Goal: Information Seeking & Learning: Learn about a topic

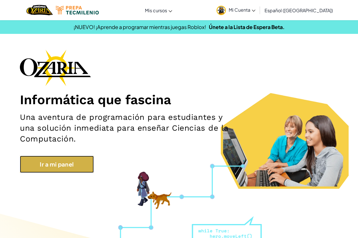
click at [69, 163] on link "Ir a mi panel" at bounding box center [57, 164] width 74 height 17
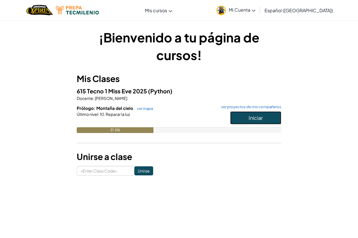
click at [237, 116] on button "Iniciar" at bounding box center [255, 117] width 51 height 13
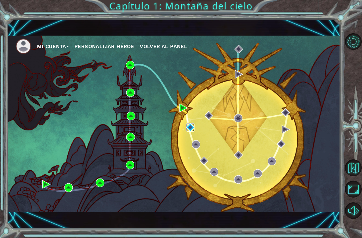
click at [191, 129] on img at bounding box center [191, 127] width 8 height 8
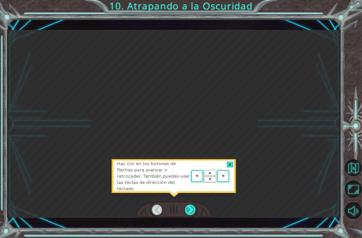
click at [191, 209] on div at bounding box center [190, 209] width 11 height 10
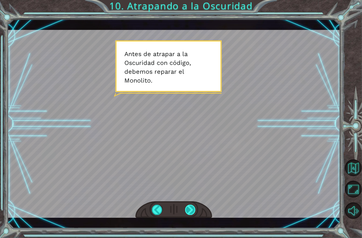
click at [191, 209] on div at bounding box center [190, 209] width 11 height 10
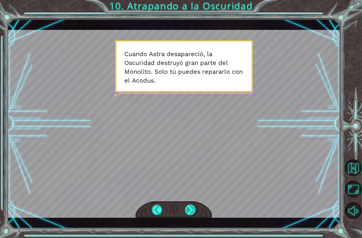
click at [191, 209] on div at bounding box center [190, 209] width 11 height 10
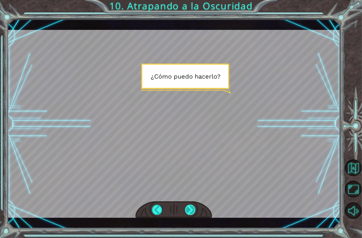
click at [191, 209] on div at bounding box center [190, 209] width 11 height 10
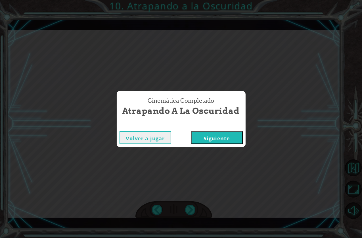
click at [221, 136] on button "Siguiente" at bounding box center [217, 137] width 52 height 13
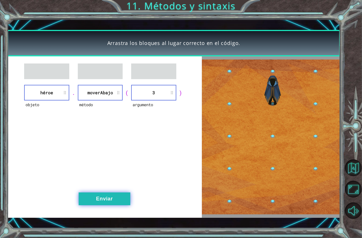
click at [90, 199] on button "Enviar" at bounding box center [105, 198] width 52 height 13
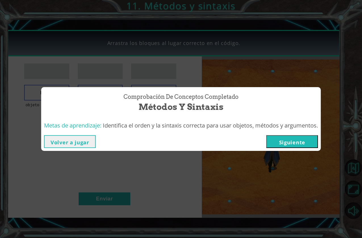
click at [285, 143] on button "Siguiente" at bounding box center [293, 141] width 52 height 13
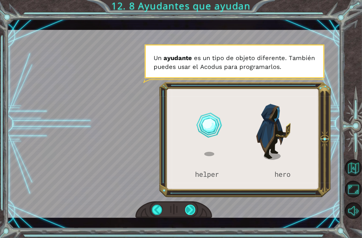
click at [190, 209] on div at bounding box center [190, 209] width 11 height 10
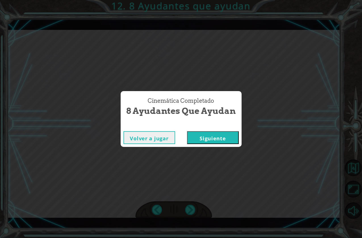
click at [215, 138] on button "Siguiente" at bounding box center [213, 137] width 52 height 13
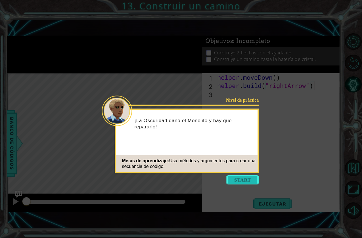
click at [243, 178] on button "Start" at bounding box center [243, 179] width 32 height 9
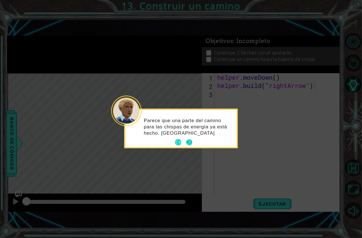
click at [192, 144] on button "Next" at bounding box center [189, 142] width 6 height 6
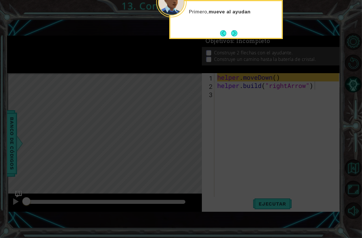
click at [242, 142] on icon at bounding box center [181, 119] width 362 height 238
click at [235, 32] on button "Next" at bounding box center [234, 33] width 6 height 6
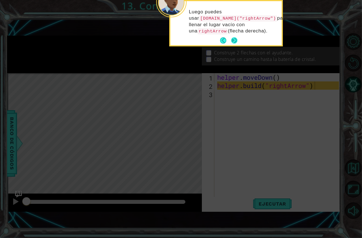
click at [235, 37] on button "Next" at bounding box center [234, 40] width 6 height 6
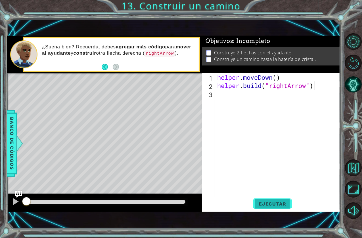
click at [275, 202] on span "Ejecutar" at bounding box center [272, 204] width 39 height 6
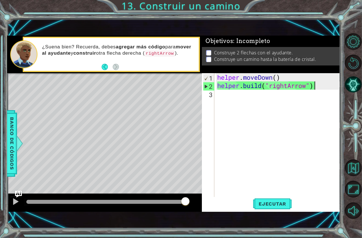
click at [236, 100] on div "helper . moveDown ( ) helper . build ( "rightArrow" )" at bounding box center [279, 143] width 126 height 140
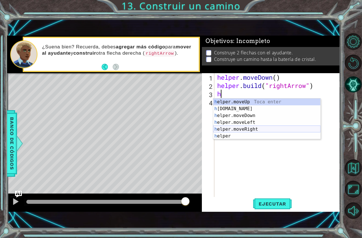
click at [237, 127] on div "h elper.moveUp Toca enter h [DOMAIN_NAME] Toca enter h elper.moveDown Toca ente…" at bounding box center [267, 125] width 107 height 55
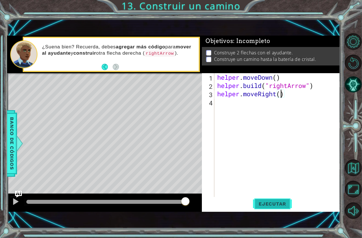
type textarea "helper.moveRight()"
click at [263, 201] on span "Ejecutar" at bounding box center [272, 204] width 39 height 6
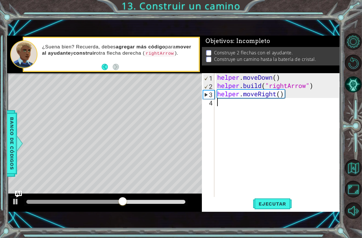
click at [262, 105] on div "helper . moveDown ( ) helper . build ( "rightArrow" ) helper . moveRight ( )" at bounding box center [279, 143] width 126 height 140
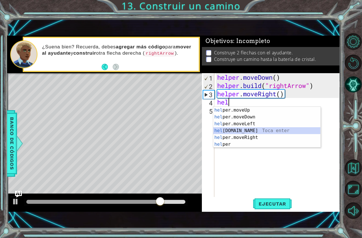
click at [232, 131] on div "hel per.moveUp Toca enter hel per.moveDown Toca enter hel per.moveLeft Toca ent…" at bounding box center [267, 134] width 107 height 55
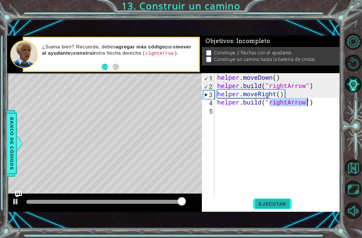
type textarea "[DOMAIN_NAME]("rightArrow")"
click at [265, 205] on span "Ejecutar" at bounding box center [272, 204] width 39 height 6
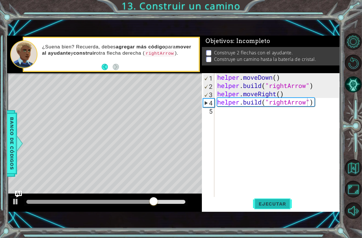
click at [271, 203] on span "Ejecutar" at bounding box center [272, 204] width 39 height 6
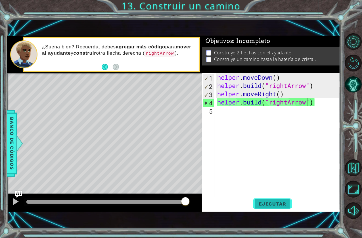
click at [267, 203] on span "Ejecutar" at bounding box center [272, 204] width 39 height 6
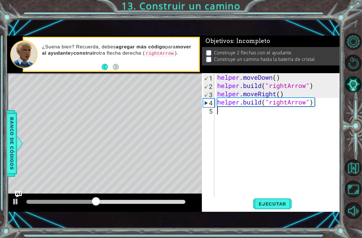
click at [242, 110] on div "helper . moveDown ( ) helper . build ( "rightArrow" ) helper . moveRight ( ) he…" at bounding box center [279, 143] width 126 height 140
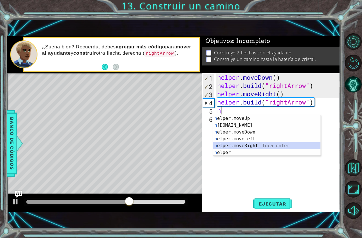
click at [246, 144] on div "h elper.moveUp Toca enter h [DOMAIN_NAME] Toca enter h elper.moveDown Toca ente…" at bounding box center [267, 142] width 107 height 55
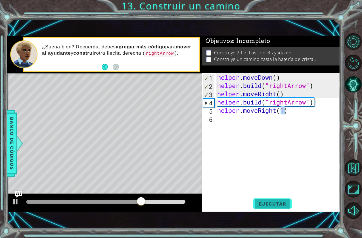
type textarea "helper.moveRight(1)"
click at [272, 203] on span "Ejecutar" at bounding box center [272, 204] width 39 height 6
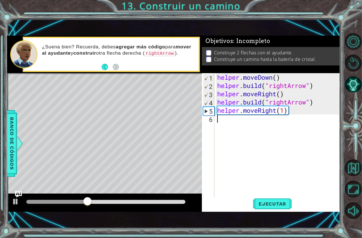
click at [235, 125] on div "helper . moveDown ( ) helper . build ( "rightArrow" ) helper . moveRight ( ) he…" at bounding box center [279, 143] width 126 height 140
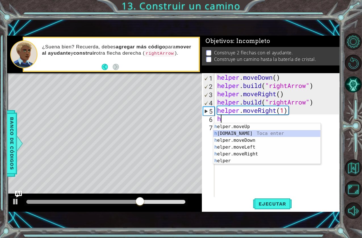
click at [234, 132] on div "h elper.moveUp Toca enter h [DOMAIN_NAME] Toca enter h elper.moveDown Toca ente…" at bounding box center [267, 150] width 107 height 55
type textarea "[DOMAIN_NAME]("rightArrow")"
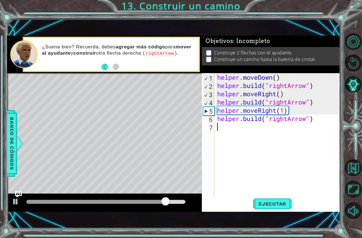
click at [234, 130] on div "helper . moveDown ( ) helper . build ( "rightArrow" ) helper . moveRight ( ) he…" at bounding box center [279, 143] width 126 height 140
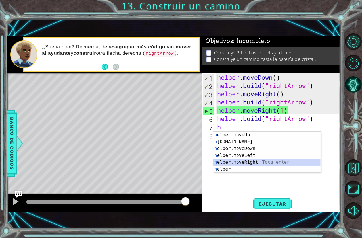
click at [249, 164] on div "h elper.moveUp Toca enter h [DOMAIN_NAME] Toca enter h elper.moveDown Toca ente…" at bounding box center [267, 158] width 107 height 55
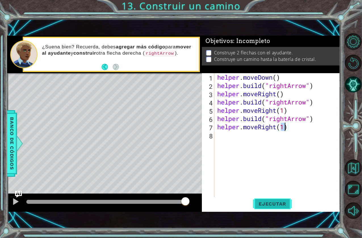
type textarea "helper.moveRight(1)"
click at [270, 205] on span "Ejecutar" at bounding box center [272, 204] width 39 height 6
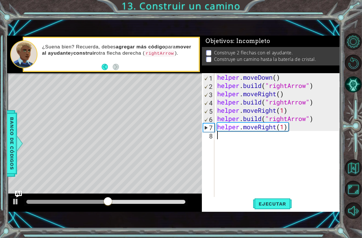
click at [241, 140] on div "helper . moveDown ( ) helper . build ( "rightArrow" ) helper . moveRight ( ) he…" at bounding box center [279, 143] width 126 height 140
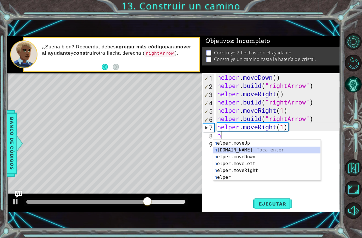
click at [237, 149] on div "h elper.moveUp Toca enter h [DOMAIN_NAME] Toca enter h elper.moveDown Toca ente…" at bounding box center [267, 167] width 107 height 55
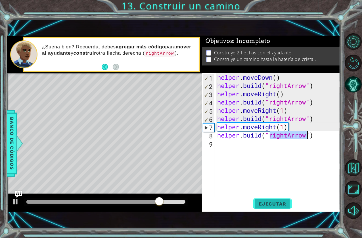
type textarea "[DOMAIN_NAME]("rightArrow")"
click at [279, 204] on span "Ejecutar" at bounding box center [272, 204] width 39 height 6
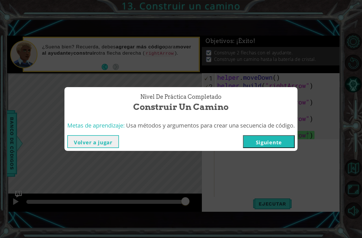
click at [264, 144] on button "Siguiente" at bounding box center [269, 141] width 52 height 13
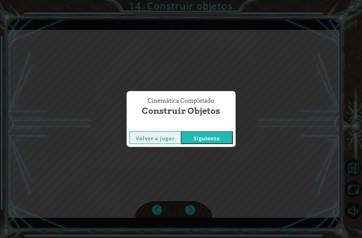
click at [212, 139] on button "Siguiente" at bounding box center [207, 137] width 52 height 13
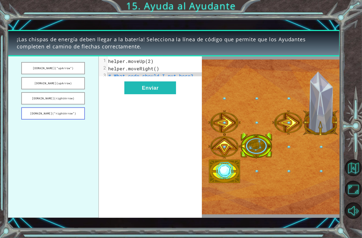
click at [65, 115] on button "[DOMAIN_NAME](“rightArrow”)" at bounding box center [53, 113] width 64 height 12
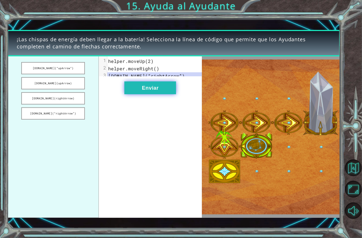
click at [159, 94] on button "Enviar" at bounding box center [151, 87] width 52 height 13
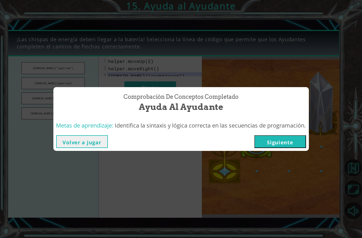
click at [290, 139] on button "Siguiente" at bounding box center [281, 141] width 52 height 13
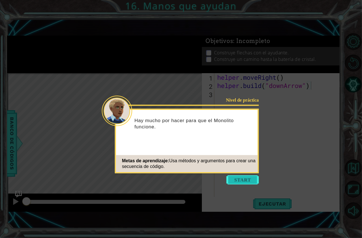
click at [241, 181] on button "Start" at bounding box center [243, 179] width 32 height 9
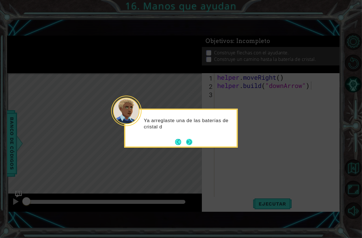
click at [191, 143] on button "Next" at bounding box center [189, 141] width 6 height 6
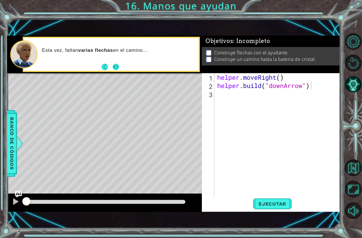
click at [117, 67] on button "Next" at bounding box center [116, 67] width 6 height 6
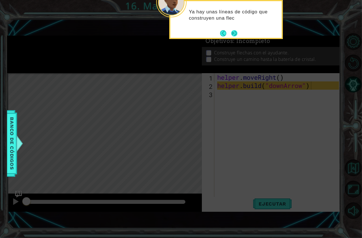
click at [231, 34] on footer at bounding box center [228, 33] width 17 height 9
click at [231, 34] on button "Back" at bounding box center [225, 33] width 11 height 6
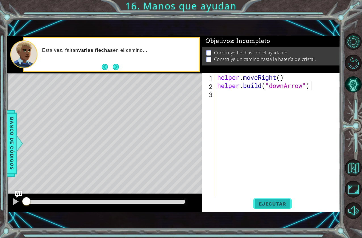
click at [269, 205] on span "Ejecutar" at bounding box center [272, 204] width 39 height 6
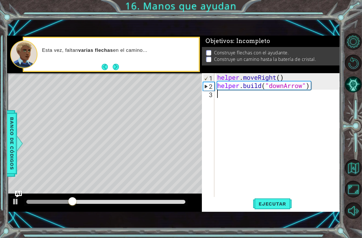
click at [254, 97] on div "helper . moveRight ( ) helper . build ( "downArrow" )" at bounding box center [279, 143] width 126 height 140
click at [312, 84] on div "helper . moveRight ( ) helper . build ( "downArrow" )" at bounding box center [279, 143] width 126 height 140
click at [271, 200] on button "Ejecutar" at bounding box center [272, 204] width 39 height 14
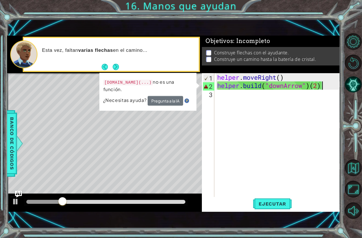
click at [323, 85] on div "helper . moveRight ( ) helper . build ( "downArrow" ) ( 2 )" at bounding box center [279, 143] width 126 height 140
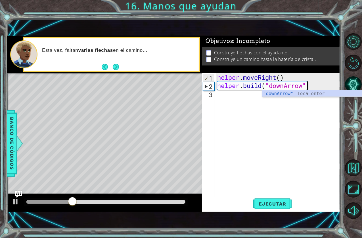
scroll to position [0, 3]
click at [295, 93] on div ""downArrow" Toca enter" at bounding box center [315, 100] width 107 height 20
type textarea "[DOMAIN_NAME]("downArrow")"
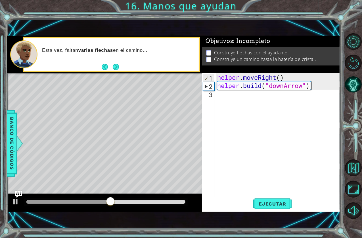
scroll to position [0, 4]
click at [297, 96] on div "helper . moveRight ( ) helper . build ( "downArrow" )" at bounding box center [279, 143] width 126 height 140
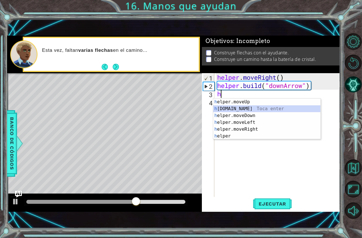
click at [239, 105] on div "h elper.moveUp Toca enter h [DOMAIN_NAME] Toca enter h elper.moveDown Toca ente…" at bounding box center [267, 125] width 107 height 55
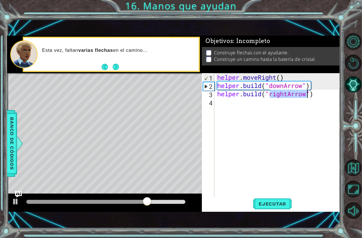
click at [284, 94] on div "helper . moveRight ( ) helper . build ( "downArrow" ) helper . build ( "rightAr…" at bounding box center [277, 135] width 123 height 124
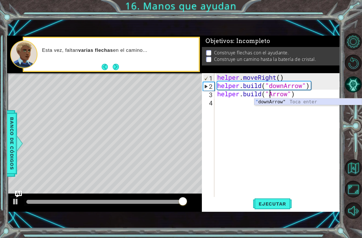
click at [308, 102] on div "" downArrow" Toca enter" at bounding box center [308, 108] width 107 height 20
type textarea "[DOMAIN_NAME]("downArrow")"
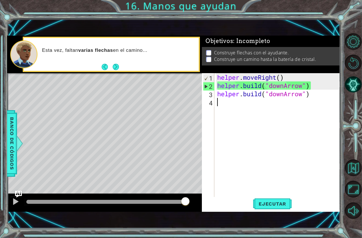
click at [286, 107] on div "helper . moveRight ( ) helper . build ( "downArrow" ) helper . build ( "downArr…" at bounding box center [279, 143] width 126 height 140
click at [269, 202] on span "Ejecutar" at bounding box center [272, 204] width 39 height 6
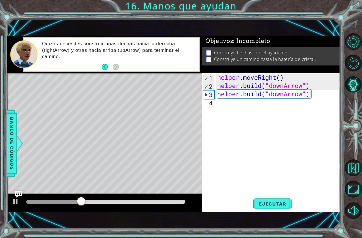
click at [315, 98] on div "helper . moveRight ( ) helper . build ( "downArrow" ) helper . build ( "downArr…" at bounding box center [279, 143] width 126 height 140
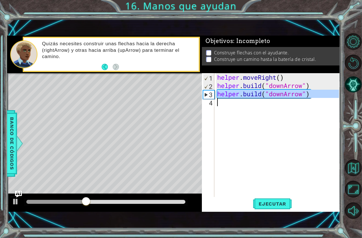
click at [315, 98] on div "helper . moveRight ( ) helper . build ( "downArrow" ) helper . build ( "downArr…" at bounding box center [279, 143] width 126 height 140
type textarea "[DOMAIN_NAME]("downArrow")"
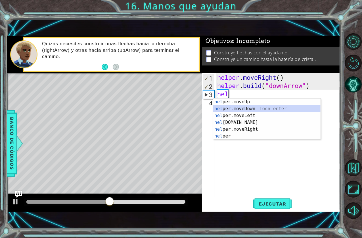
click at [260, 110] on div "hel per.moveUp Toca enter hel per.moveDown Toca enter hel per.moveLeft Toca ent…" at bounding box center [267, 125] width 107 height 55
type textarea "helper.moveDown(1)"
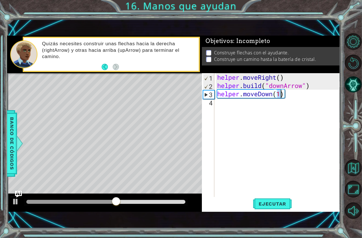
click at [247, 103] on div "helper . moveRight ( ) helper . build ( "downArrow" ) helper . moveDown ( 1 )" at bounding box center [279, 143] width 126 height 140
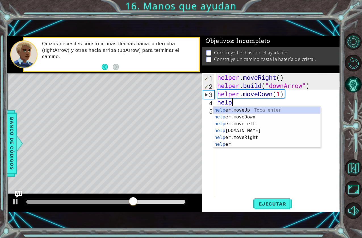
scroll to position [0, 0]
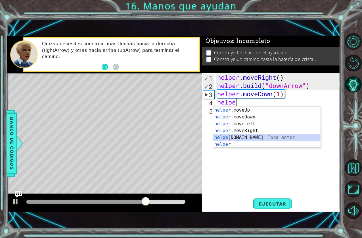
click at [235, 138] on div "helpe [PERSON_NAME]moveUp Toca enter helpe r.moveDown Toca enter helpe r.moveLe…" at bounding box center [267, 134] width 107 height 55
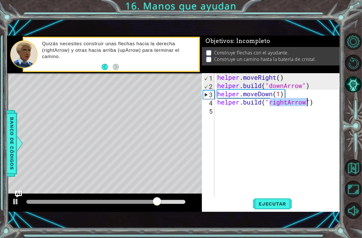
click at [288, 102] on div "helper . moveRight ( ) helper . build ( "downArrow" ) helper . moveDown ( 1 ) h…" at bounding box center [277, 135] width 123 height 124
click at [288, 102] on div "helper . moveRight ( ) helper . build ( "downArrow" ) helper . moveDown ( 1 ) h…" at bounding box center [279, 143] width 126 height 140
click at [288, 102] on div "helper . moveRight ( ) helper . build ( "downArrow" ) helper . moveDown ( 1 ) h…" at bounding box center [277, 135] width 123 height 124
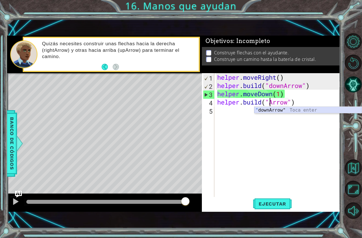
click at [288, 109] on div "" downArrow" Toca enter" at bounding box center [308, 117] width 107 height 20
type textarea "[DOMAIN_NAME]("downArrow")"
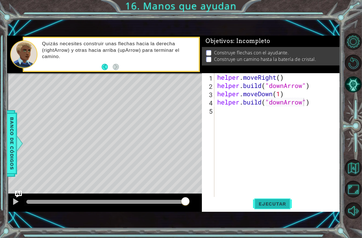
click at [278, 201] on span "Ejecutar" at bounding box center [272, 204] width 39 height 6
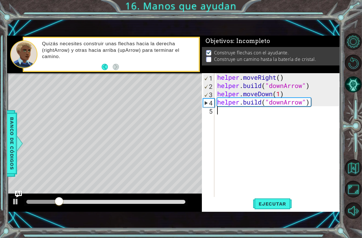
click at [244, 113] on div "helper . moveRight ( ) helper . build ( "downArrow" ) helper . moveDown ( 1 ) h…" at bounding box center [279, 143] width 126 height 140
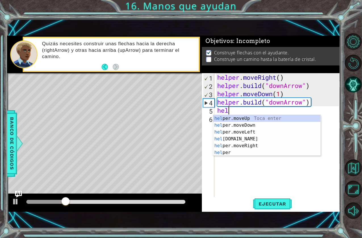
scroll to position [0, 0]
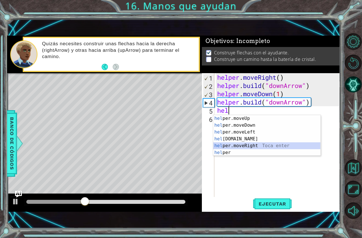
click at [235, 146] on div "hel per.moveUp Toca enter hel per.moveDown Toca enter hel per.moveLeft Toca ent…" at bounding box center [267, 142] width 107 height 55
type textarea "helper.moveRight(1)"
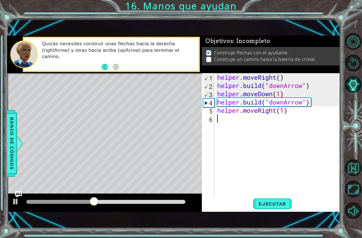
click at [249, 121] on div "helper . moveRight ( ) helper . build ( "downArrow" ) helper . moveDown ( 1 ) h…" at bounding box center [279, 143] width 126 height 140
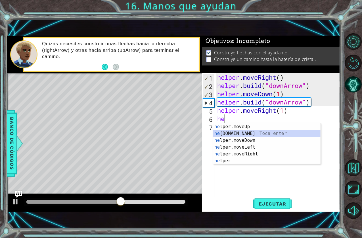
click at [232, 133] on div "he lper.moveUp Toca enter he [DOMAIN_NAME] Toca enter he lper.moveDown Toca ent…" at bounding box center [267, 150] width 107 height 55
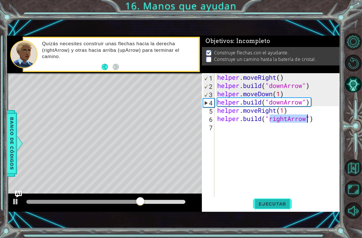
type textarea "[DOMAIN_NAME]("rightArrow")"
click at [262, 201] on span "Ejecutar" at bounding box center [272, 204] width 39 height 6
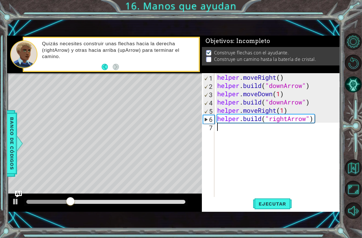
click at [261, 140] on div "helper . moveRight ( ) helper . build ( "downArrow" ) helper . moveDown ( 1 ) h…" at bounding box center [279, 143] width 126 height 140
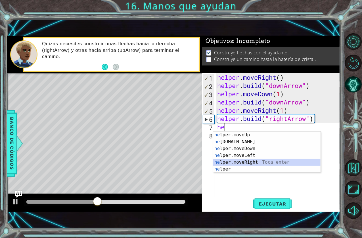
click at [237, 164] on div "he lper.moveUp Toca enter he [DOMAIN_NAME] Toca enter he lper.moveDown Toca ent…" at bounding box center [267, 158] width 107 height 55
type textarea "helper.moveRight(1)"
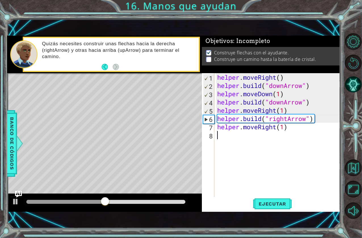
click at [221, 135] on div "helper . moveRight ( ) helper . build ( "downArrow" ) helper . moveDown ( 1 ) h…" at bounding box center [279, 143] width 126 height 140
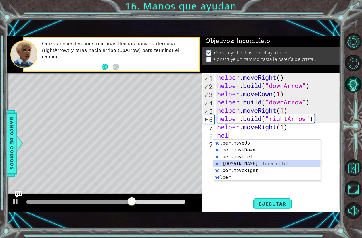
click at [232, 164] on div "hel per.moveUp Toca enter hel per.moveDown Toca enter hel per.moveLeft Toca ent…" at bounding box center [267, 167] width 107 height 55
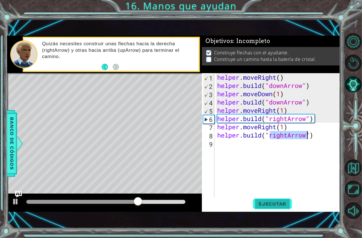
click at [285, 201] on span "Ejecutar" at bounding box center [272, 204] width 39 height 6
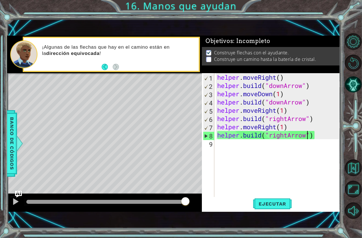
click at [285, 102] on div "helper . moveRight ( ) helper . build ( "downArrow" ) helper . moveDown ( 1 ) h…" at bounding box center [279, 143] width 126 height 140
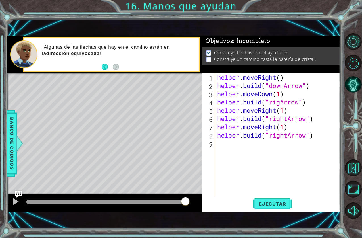
scroll to position [0, 3]
click at [274, 203] on span "Ejecutar" at bounding box center [272, 204] width 39 height 6
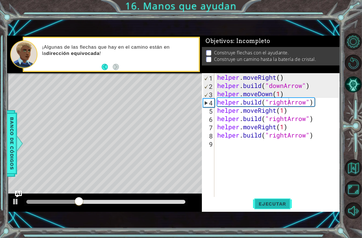
click at [273, 198] on button "Ejecutar" at bounding box center [272, 204] width 39 height 14
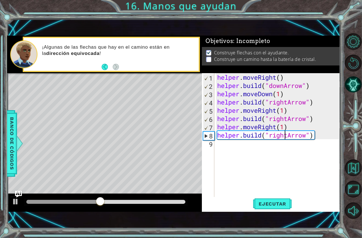
click at [286, 135] on div "helper . moveRight ( ) helper . build ( "downArrow" ) helper . moveDown ( 1 ) h…" at bounding box center [279, 143] width 126 height 140
click at [286, 136] on div "helper . moveRight ( ) helper . build ( "downArrow" ) helper . moveDown ( 1 ) h…" at bounding box center [279, 143] width 126 height 140
click at [287, 135] on div "helper . moveRight ( ) helper . build ( "downArrow" ) helper . moveDown ( 1 ) h…" at bounding box center [279, 143] width 126 height 140
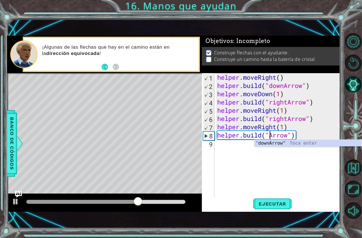
scroll to position [0, 3]
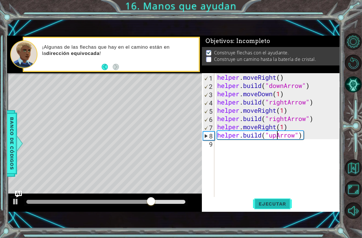
type textarea "[DOMAIN_NAME]("upArrow")"
click at [271, 200] on button "Ejecutar" at bounding box center [272, 204] width 39 height 14
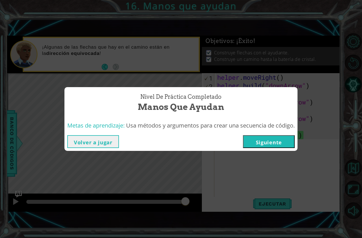
click at [284, 144] on button "Siguiente" at bounding box center [269, 141] width 52 height 13
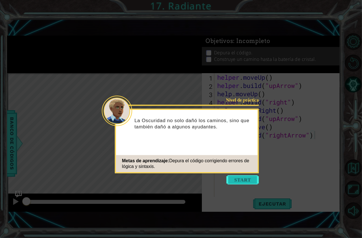
click at [252, 179] on button "Start" at bounding box center [243, 179] width 32 height 9
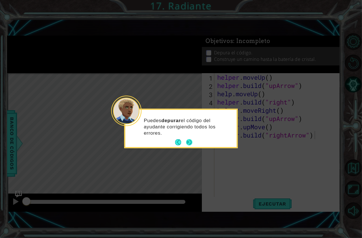
click at [190, 143] on button "Next" at bounding box center [190, 142] width 6 height 6
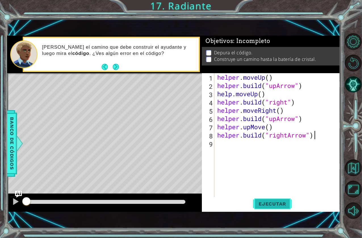
click at [264, 201] on span "Ejecutar" at bounding box center [272, 204] width 39 height 6
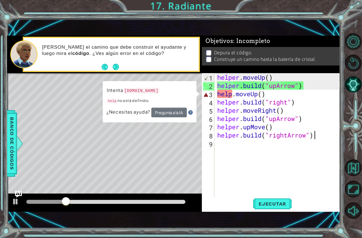
click at [232, 94] on div "helper . moveUp ( ) helper . build ( "upArrow" ) help . moveUp ( ) helper . bui…" at bounding box center [279, 143] width 126 height 140
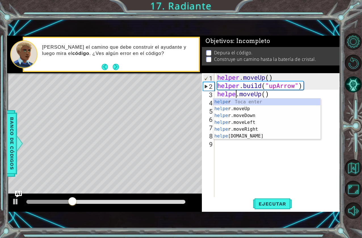
scroll to position [0, 1]
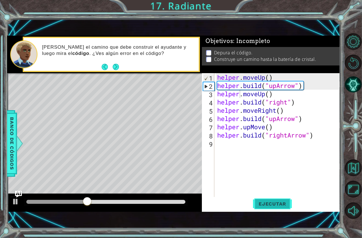
click at [268, 208] on button "Ejecutar" at bounding box center [272, 204] width 39 height 14
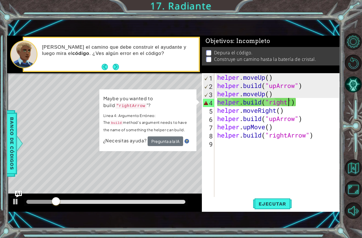
click at [287, 102] on div "helper . moveUp ( ) helper . build ( "upArrow" ) helper . moveUp ( ) helper . b…" at bounding box center [279, 143] width 126 height 140
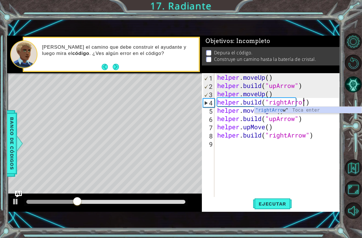
scroll to position [0, 4]
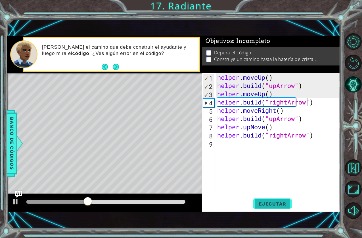
click at [268, 200] on button "Ejecutar" at bounding box center [272, 204] width 39 height 14
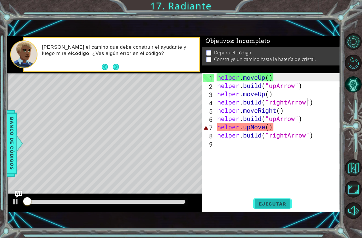
click at [268, 200] on button "Ejecutar" at bounding box center [272, 204] width 39 height 14
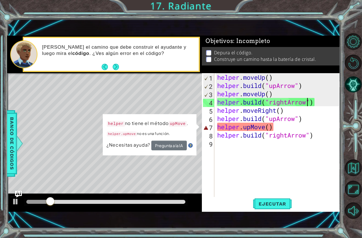
click at [250, 128] on div "helper . moveUp ( ) helper . build ( "upArrow" ) helper . moveUp ( ) helper . b…" at bounding box center [279, 143] width 126 height 140
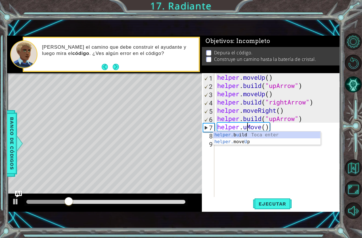
scroll to position [0, 2]
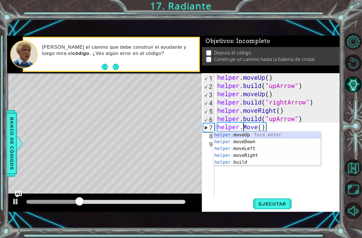
click at [255, 136] on div "helper. moveUp Toca enter helper. moveDown Toca enter helper. moveLeft Toca ent…" at bounding box center [267, 155] width 107 height 48
type textarea "helper.moveUp(1)"
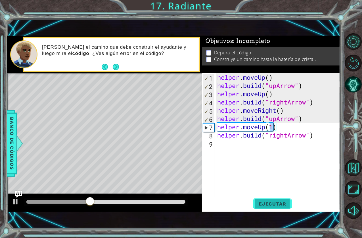
click at [268, 206] on span "Ejecutar" at bounding box center [272, 204] width 39 height 6
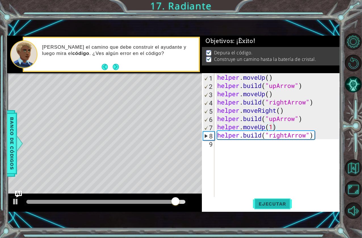
click at [262, 200] on button "Ejecutar" at bounding box center [272, 204] width 39 height 14
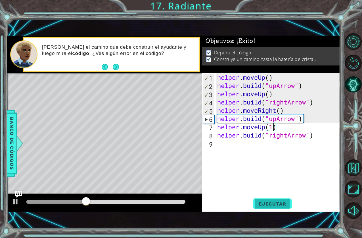
click at [262, 200] on button "Ejecutar" at bounding box center [272, 204] width 39 height 14
click at [115, 68] on button "Next" at bounding box center [116, 67] width 6 height 6
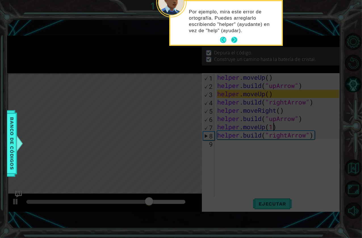
click at [232, 39] on button "Next" at bounding box center [234, 40] width 6 height 6
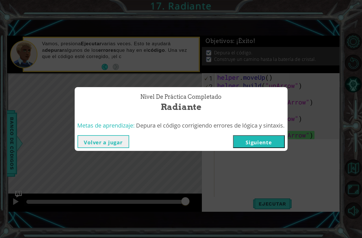
click at [257, 143] on button "Siguiente" at bounding box center [259, 141] width 52 height 13
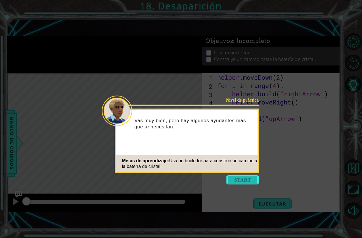
click at [235, 180] on button "Start" at bounding box center [243, 179] width 32 height 9
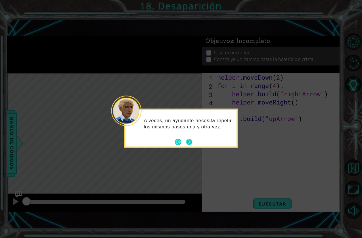
click at [190, 142] on button "Next" at bounding box center [189, 141] width 6 height 6
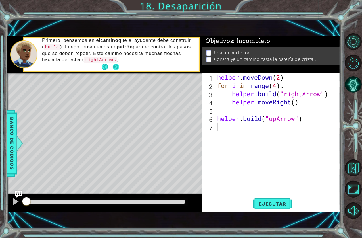
click at [116, 66] on button "Next" at bounding box center [116, 67] width 6 height 6
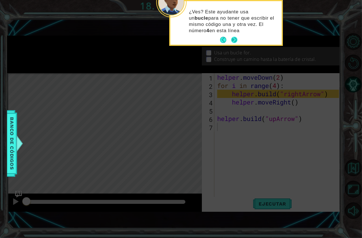
click at [233, 37] on button "Next" at bounding box center [234, 40] width 6 height 6
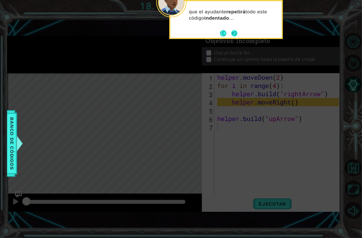
click at [235, 32] on button "Next" at bounding box center [234, 33] width 6 height 6
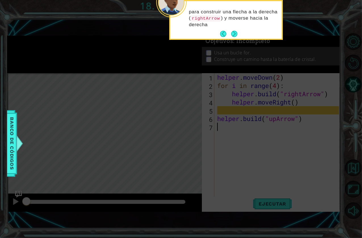
click at [235, 32] on button "Next" at bounding box center [234, 34] width 6 height 6
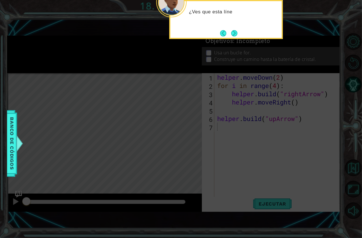
click at [235, 32] on button "Next" at bounding box center [234, 33] width 6 height 6
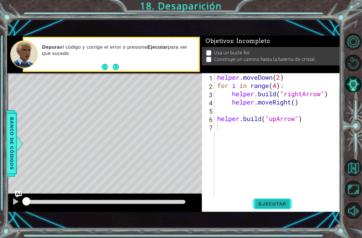
click at [275, 204] on span "Ejecutar" at bounding box center [272, 204] width 39 height 6
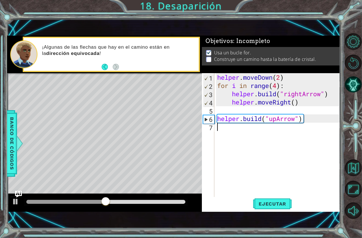
click at [233, 129] on div "helper . moveDown ( 2 ) for i in range ( 4 ) : helper . build ( "rightArrow" ) …" at bounding box center [279, 143] width 126 height 140
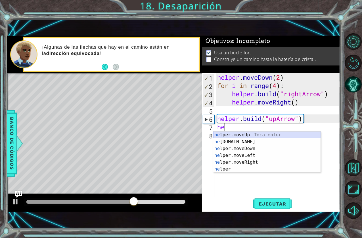
click at [237, 135] on div "he lper.moveUp Toca enter he [DOMAIN_NAME] Toca enter he lper.moveDown Toca ent…" at bounding box center [267, 158] width 107 height 55
type textarea "helper.moveUp(1)"
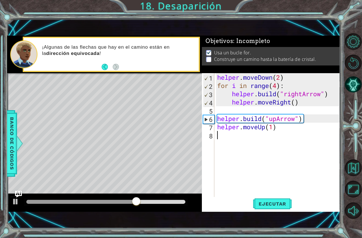
click at [237, 135] on div "helper . moveDown ( 2 ) for i in range ( 4 ) : helper . build ( "rightArrow" ) …" at bounding box center [279, 143] width 126 height 140
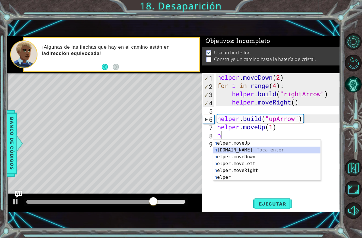
click at [234, 149] on div "h elper.moveUp Toca enter h [DOMAIN_NAME] Toca enter h elper.moveDown Toca ente…" at bounding box center [267, 167] width 107 height 55
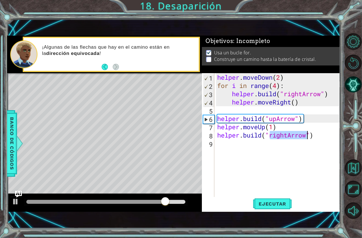
click at [288, 134] on div "helper . moveDown ( 2 ) for i in range ( 4 ) : helper . build ( "rightArrow" ) …" at bounding box center [277, 135] width 123 height 124
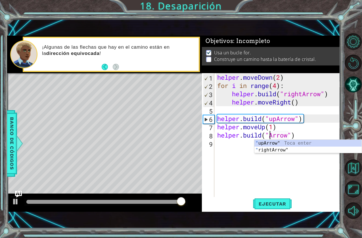
scroll to position [0, 2]
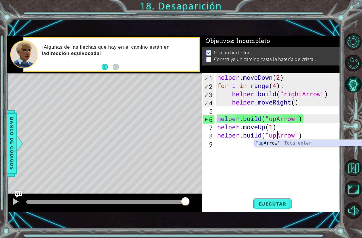
click at [259, 143] on div ""up Arrow" Toca enter" at bounding box center [308, 150] width 107 height 20
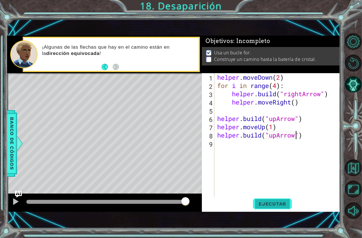
type textarea "[DOMAIN_NAME]("upArrow")"
click at [267, 199] on button "Ejecutar" at bounding box center [272, 204] width 39 height 14
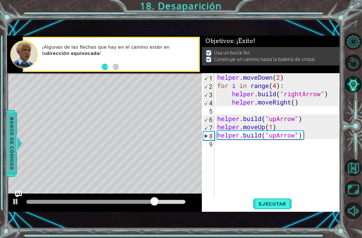
click at [14, 144] on span "Banco de códigos" at bounding box center [11, 143] width 9 height 59
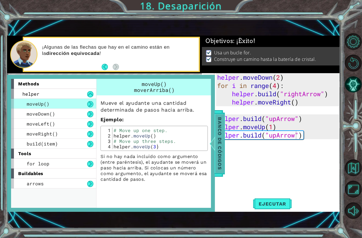
click at [211, 141] on div at bounding box center [212, 143] width 7 height 17
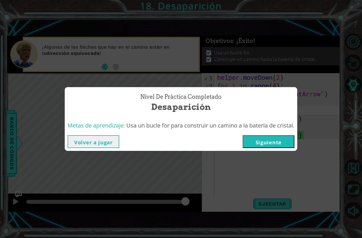
click at [258, 141] on button "Siguiente" at bounding box center [269, 141] width 52 height 13
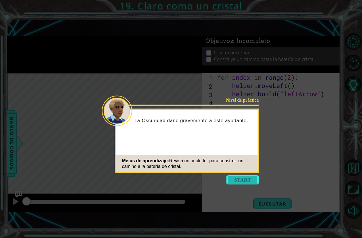
click at [239, 181] on button "Start" at bounding box center [243, 179] width 32 height 9
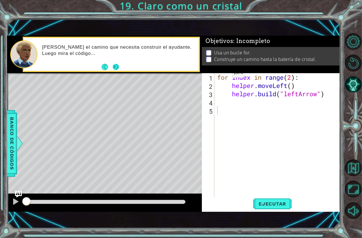
click at [114, 67] on button "Next" at bounding box center [116, 67] width 6 height 6
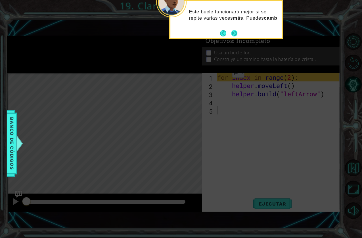
click at [233, 33] on button "Next" at bounding box center [234, 33] width 6 height 6
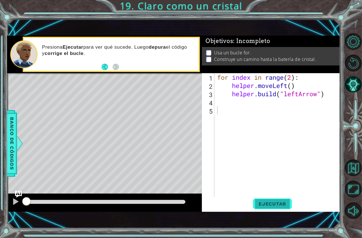
click at [265, 208] on button "Ejecutar" at bounding box center [272, 204] width 39 height 14
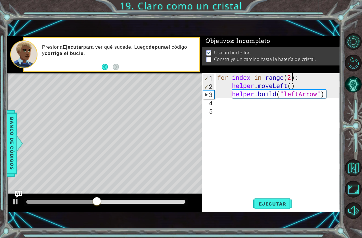
click at [293, 77] on div "for index in range ( 2 ) : helper . moveLeft ( ) helper . build ( "leftArrow" )" at bounding box center [279, 143] width 126 height 140
type textarea "for index in range(4):"
click at [272, 201] on span "Ejecutar" at bounding box center [272, 204] width 39 height 6
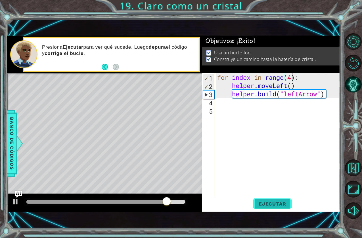
click at [266, 201] on span "Ejecutar" at bounding box center [272, 204] width 39 height 6
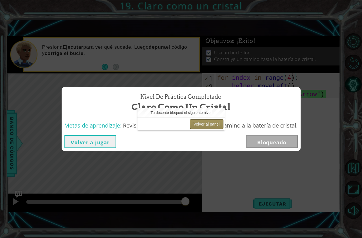
click at [212, 123] on button "Volver al panel" at bounding box center [207, 124] width 34 height 10
click at [205, 124] on button "Volver al panel" at bounding box center [207, 124] width 34 height 10
click at [204, 124] on button "Volver al panel" at bounding box center [207, 124] width 34 height 10
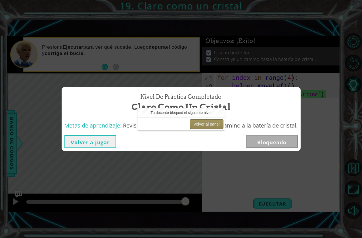
click at [204, 124] on button "Volver al panel" at bounding box center [207, 124] width 34 height 10
click at [197, 123] on button "Volver al panel" at bounding box center [207, 124] width 34 height 10
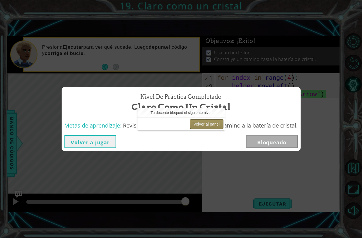
click at [197, 123] on button "Volver al panel" at bounding box center [207, 124] width 34 height 10
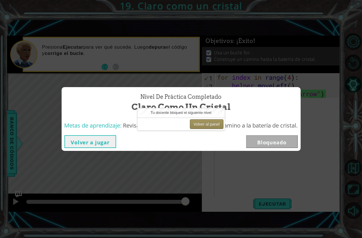
click at [197, 123] on button "Volver al panel" at bounding box center [207, 124] width 34 height 10
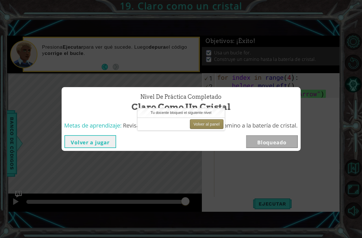
click at [197, 123] on button "Volver al panel" at bounding box center [207, 124] width 34 height 10
click at [210, 123] on button "Volver al panel" at bounding box center [207, 124] width 34 height 10
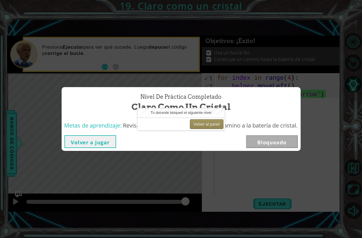
click at [208, 124] on button "Volver al panel" at bounding box center [207, 124] width 34 height 10
click at [351, 168] on div "Nivel de práctica Completado Claro como un cristal Metas de aprendizaje: Revisa…" at bounding box center [181, 119] width 362 height 238
click at [200, 121] on button "Volver al panel" at bounding box center [207, 124] width 34 height 10
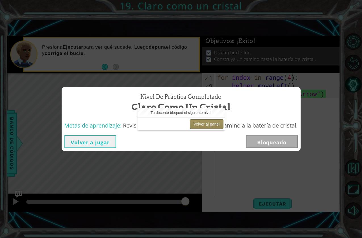
click at [200, 121] on button "Volver al panel" at bounding box center [207, 124] width 34 height 10
